Goal: Information Seeking & Learning: Learn about a topic

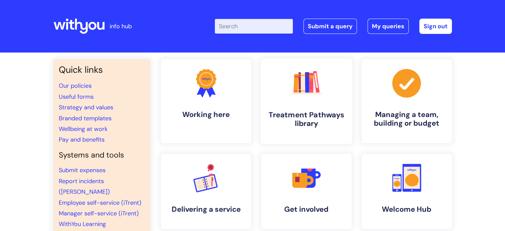
click at [314, 115] on h4 "Treatment Pathways library" at bounding box center [306, 119] width 81 height 18
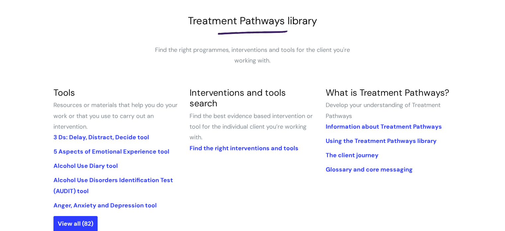
scroll to position [100, 0]
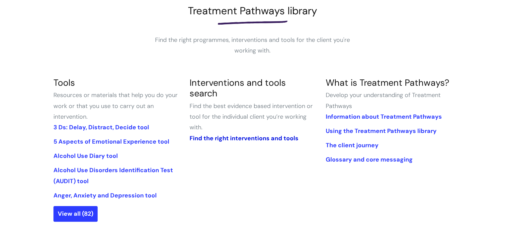
click at [279, 134] on link "Find the right interventions and tools" at bounding box center [243, 138] width 109 height 8
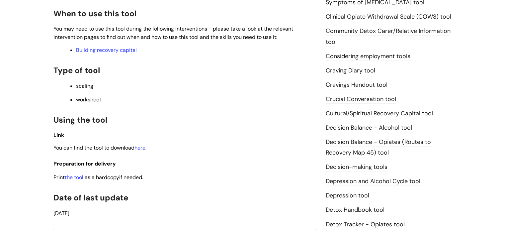
scroll to position [232, 0]
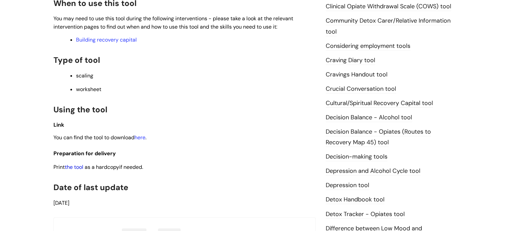
click at [79, 167] on link "the tool" at bounding box center [74, 166] width 19 height 7
